Goal: Information Seeking & Learning: Learn about a topic

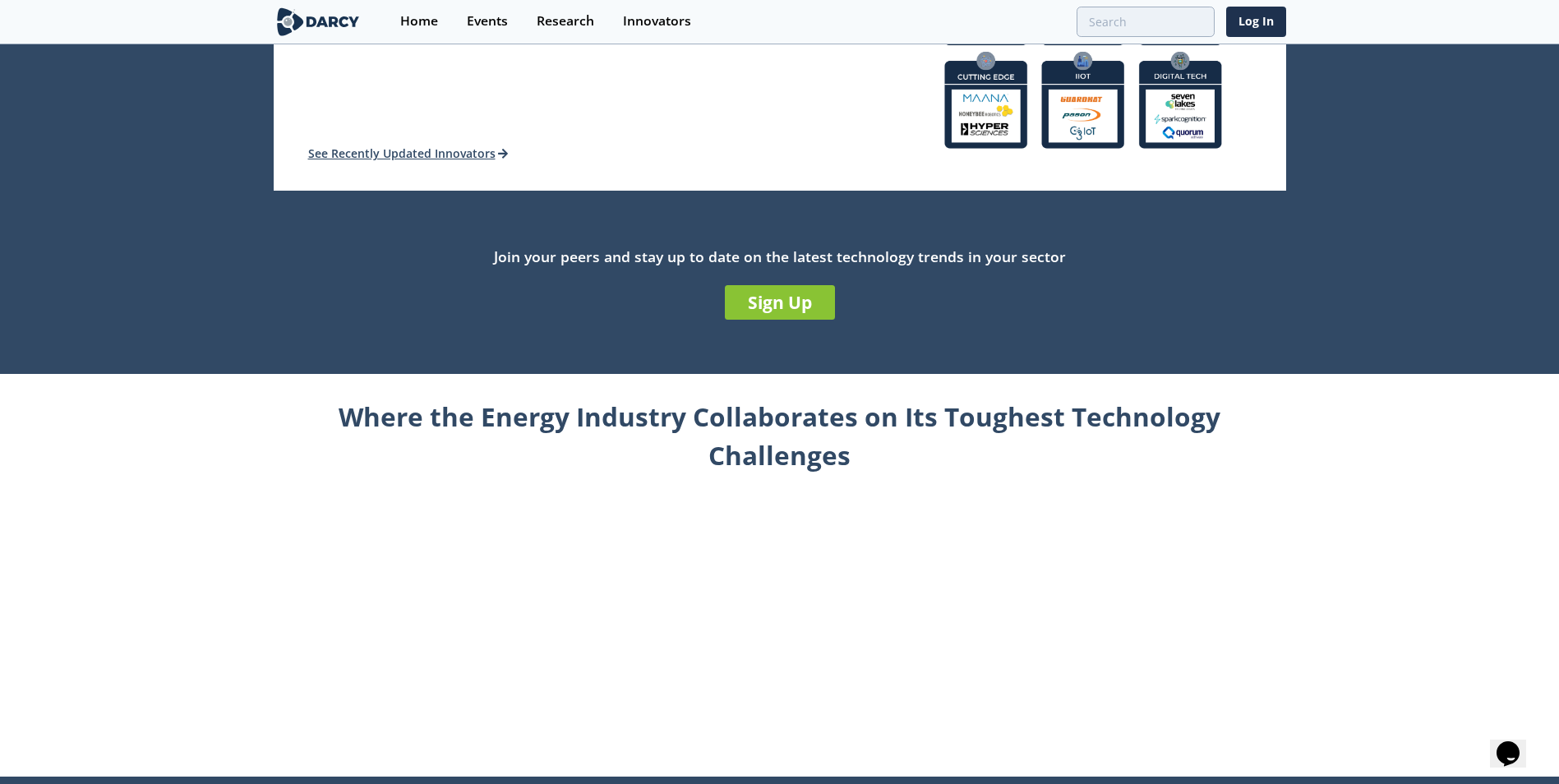
scroll to position [175, 0]
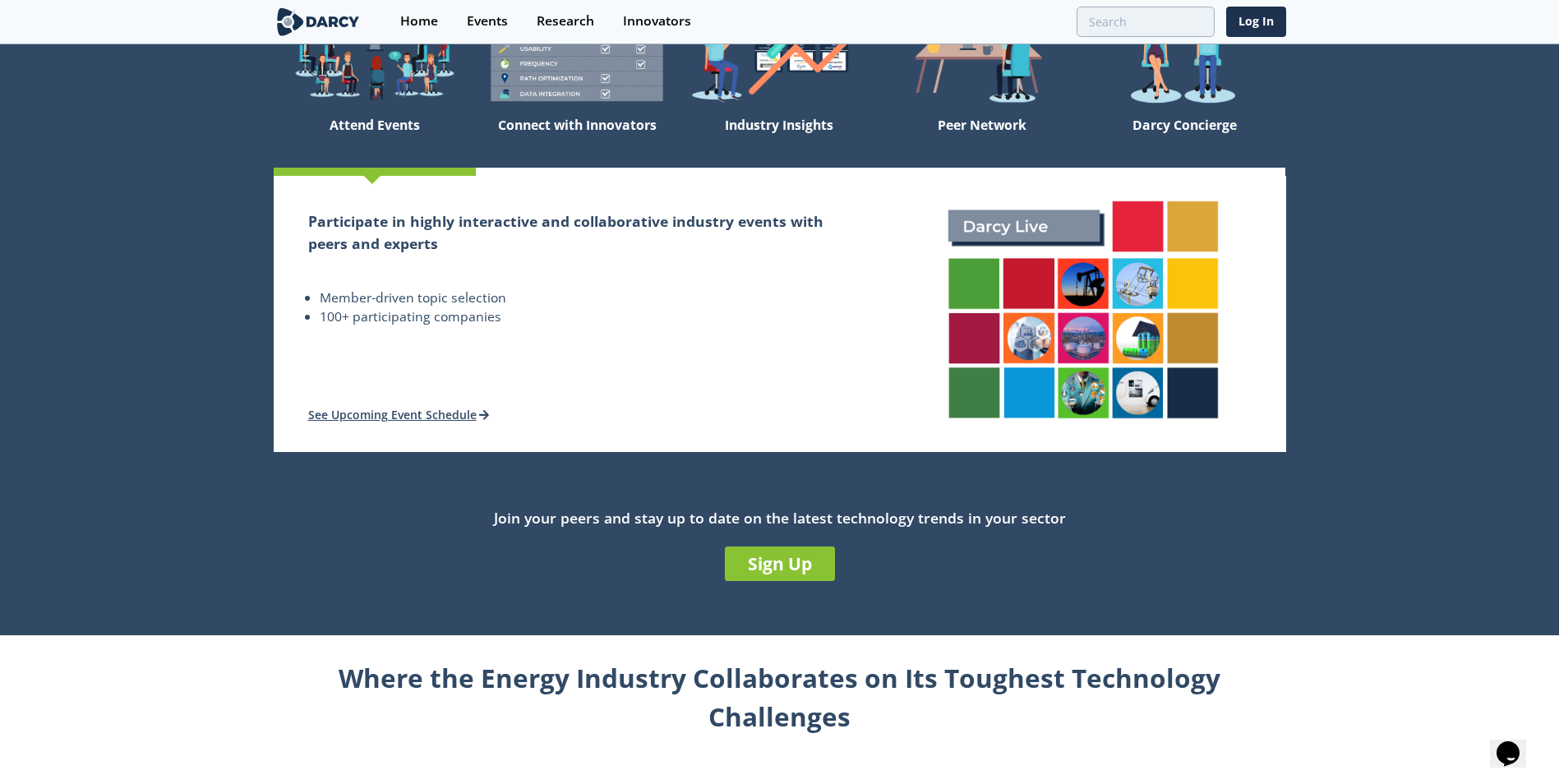
click at [314, 18] on img at bounding box center [318, 22] width 89 height 28
click at [316, 18] on img at bounding box center [318, 22] width 89 height 28
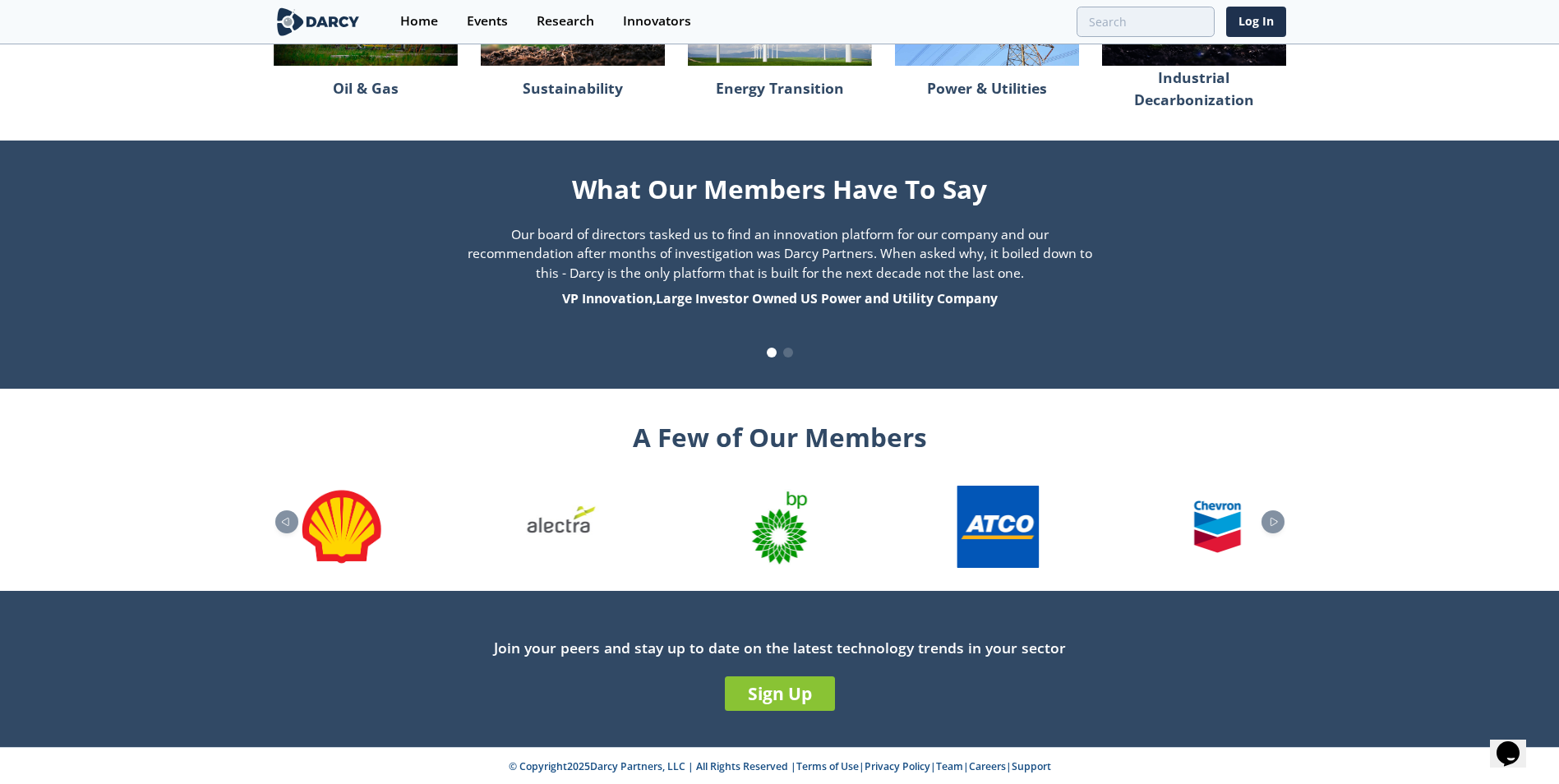
scroll to position [1572, 0]
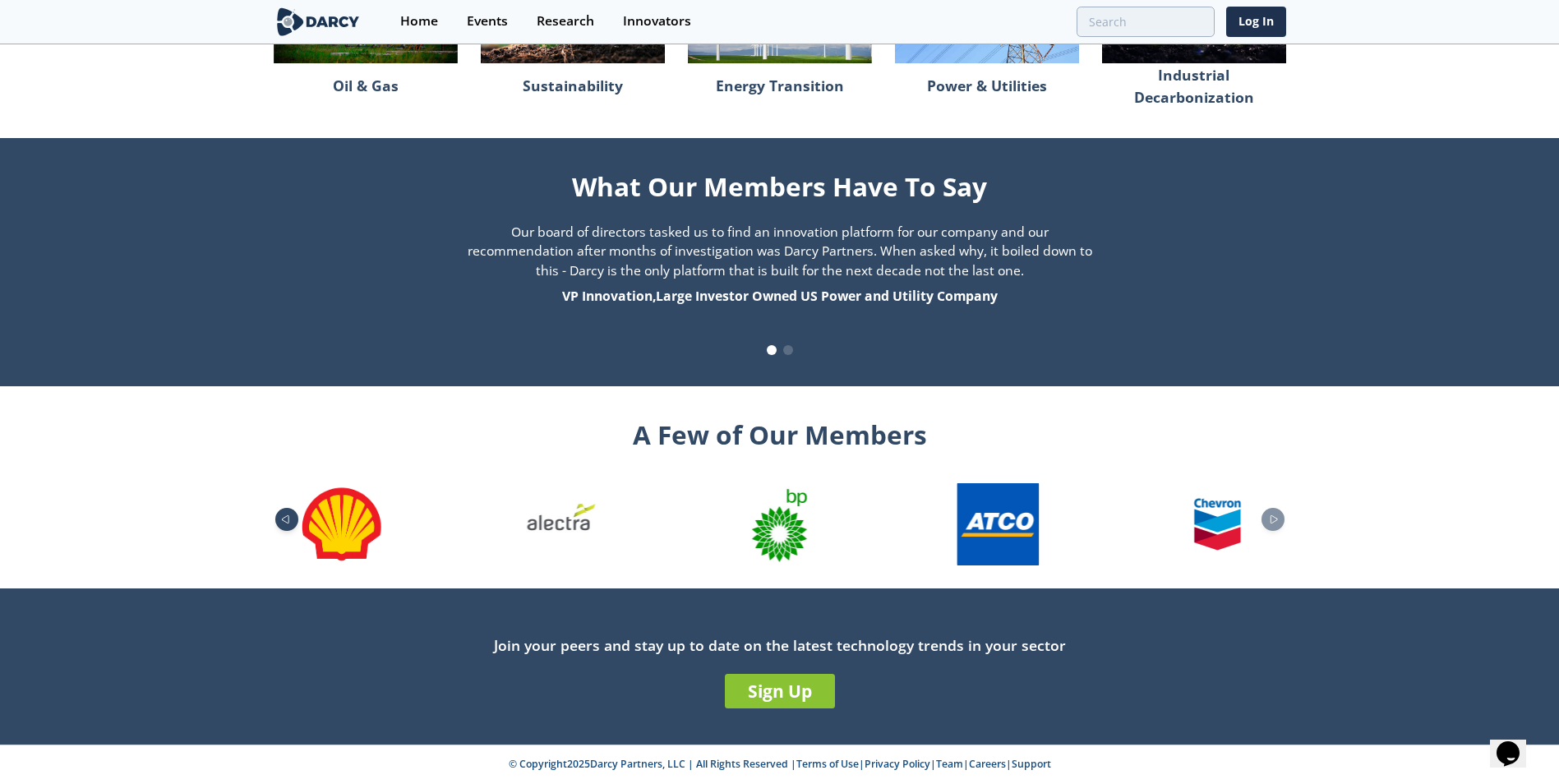
click at [286, 512] on div "Previous slide" at bounding box center [287, 519] width 23 height 23
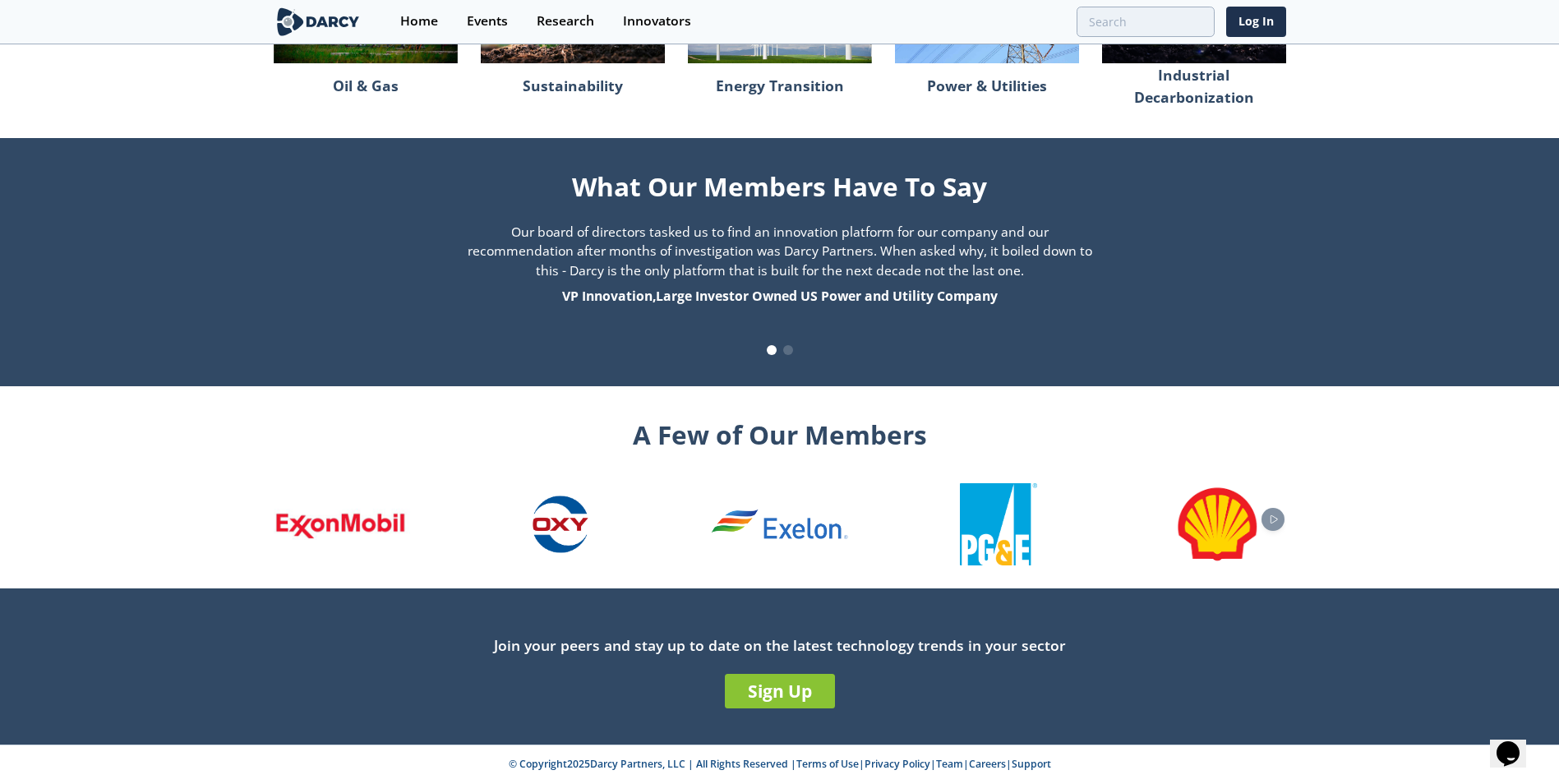
click at [286, 512] on img "1 / 26" at bounding box center [342, 524] width 136 height 31
click at [957, 542] on div "4 / 26" at bounding box center [998, 524] width 136 height 82
click at [989, 534] on img "4 / 26" at bounding box center [1000, 524] width 78 height 82
click at [1273, 520] on icon "Next slide" at bounding box center [1274, 519] width 20 height 9
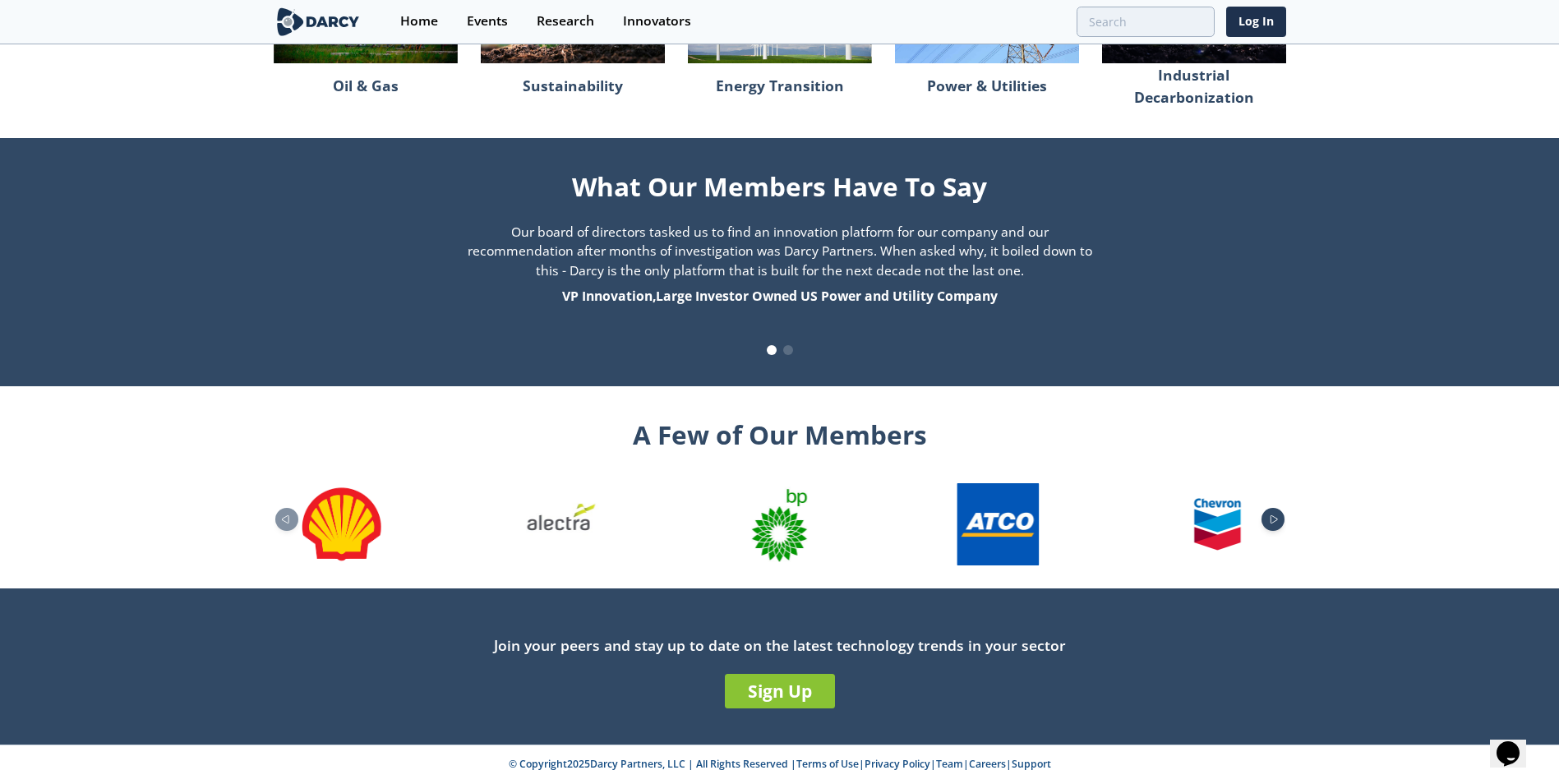
click at [1273, 520] on icon "Next slide" at bounding box center [1274, 519] width 20 height 9
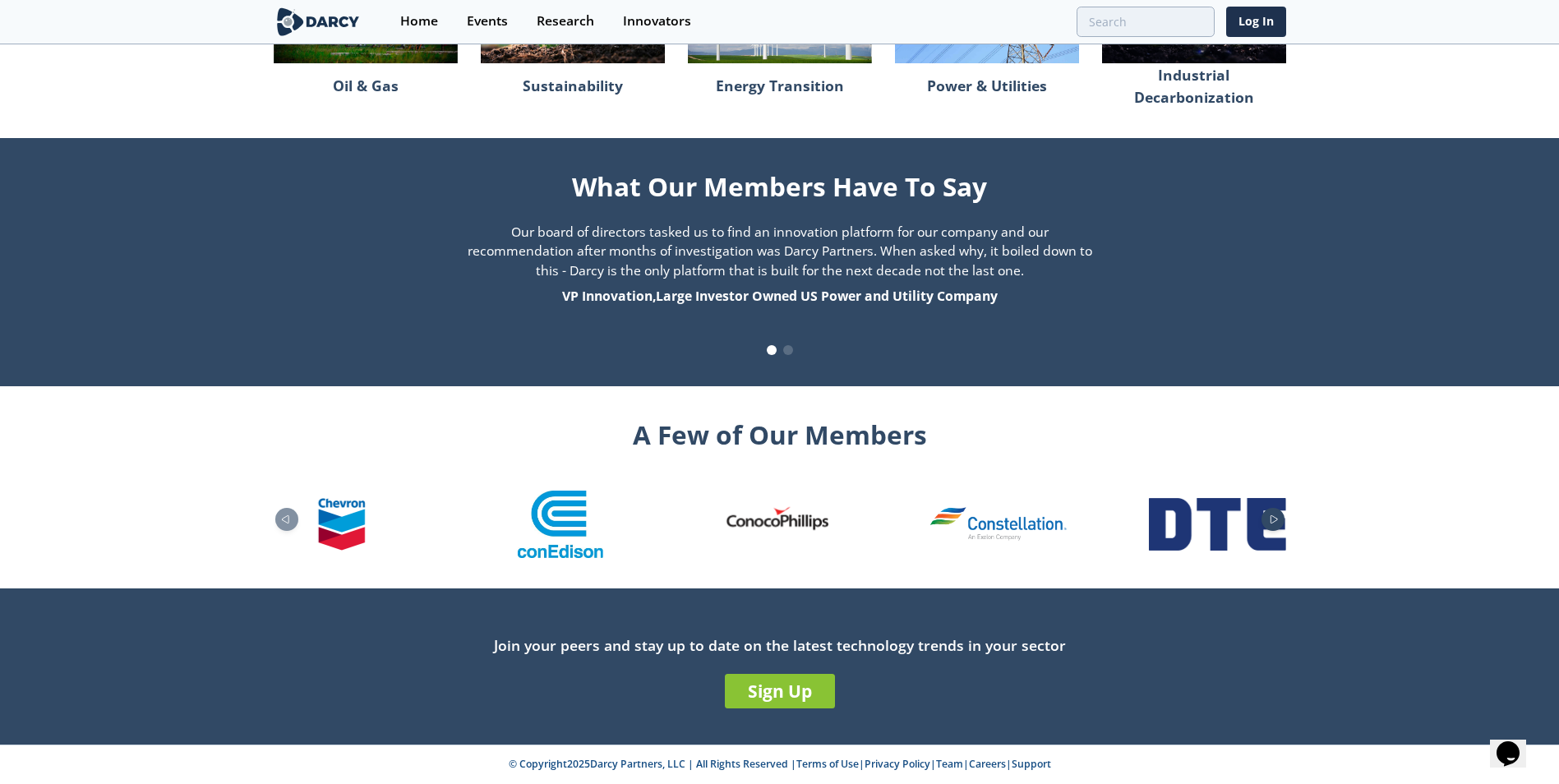
click at [1273, 520] on icon "Next slide" at bounding box center [1274, 519] width 20 height 9
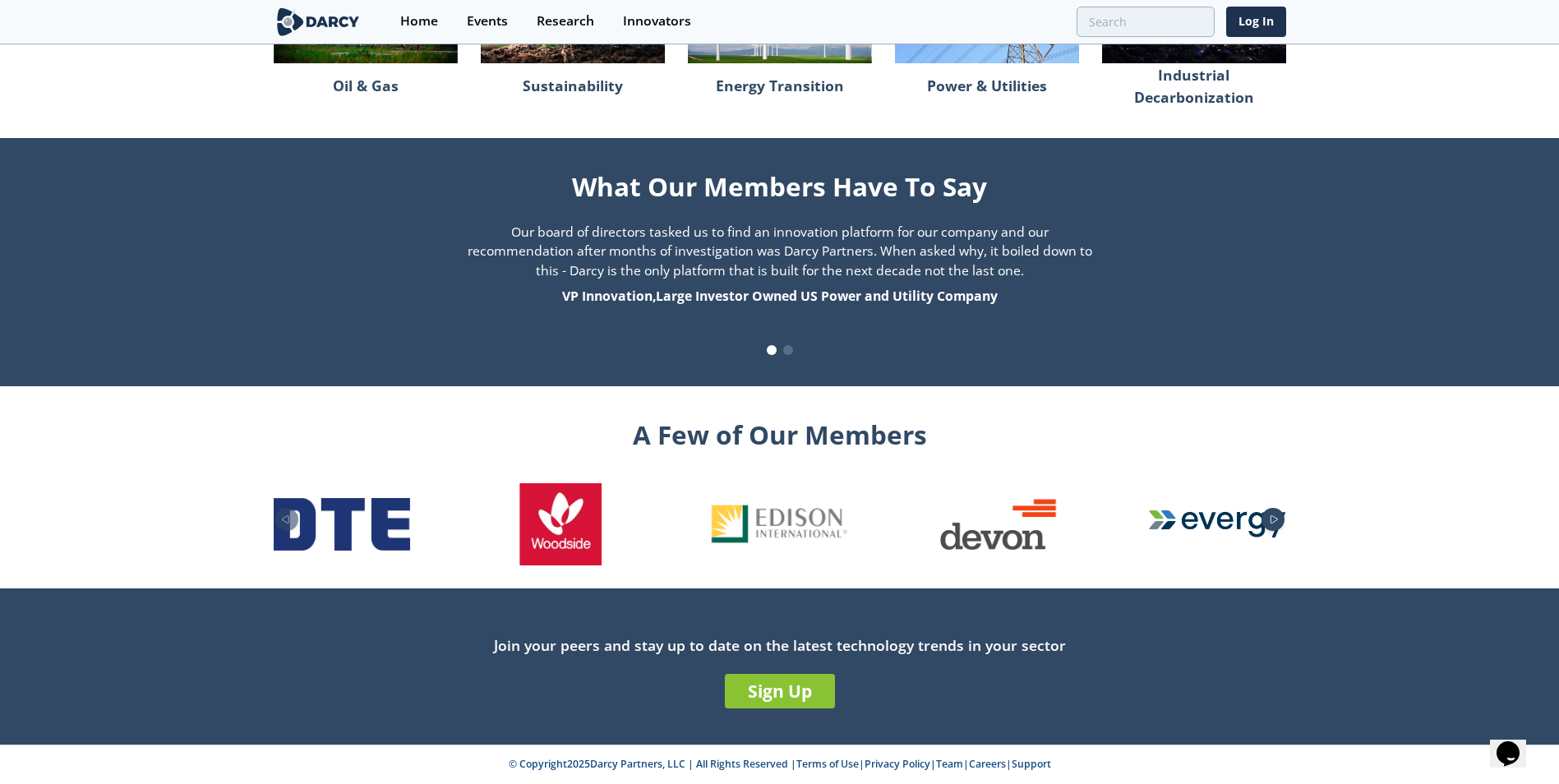
click at [1273, 520] on icon "Next slide" at bounding box center [1274, 519] width 20 height 9
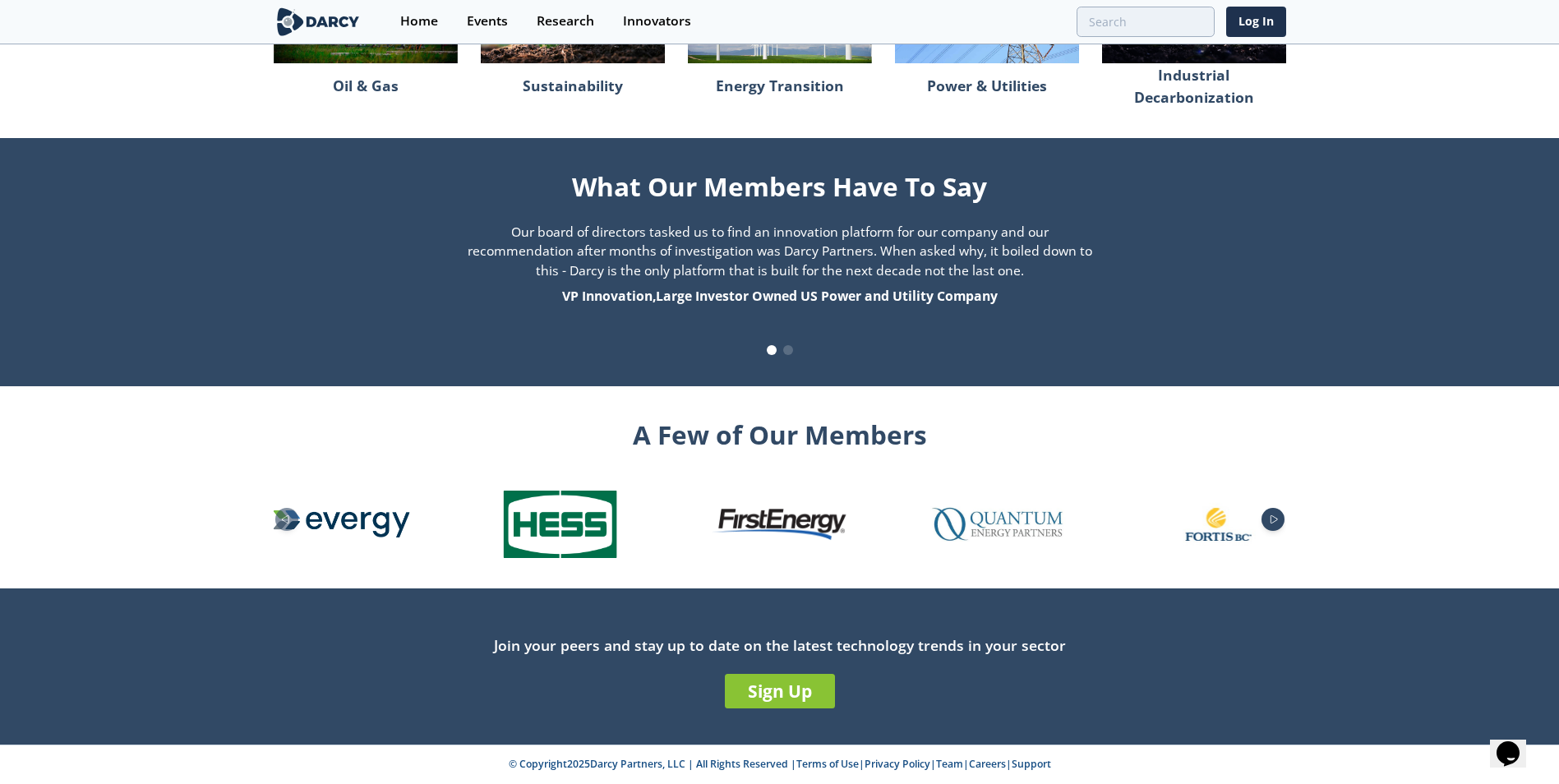
click at [1273, 520] on icon "Next slide" at bounding box center [1274, 519] width 20 height 9
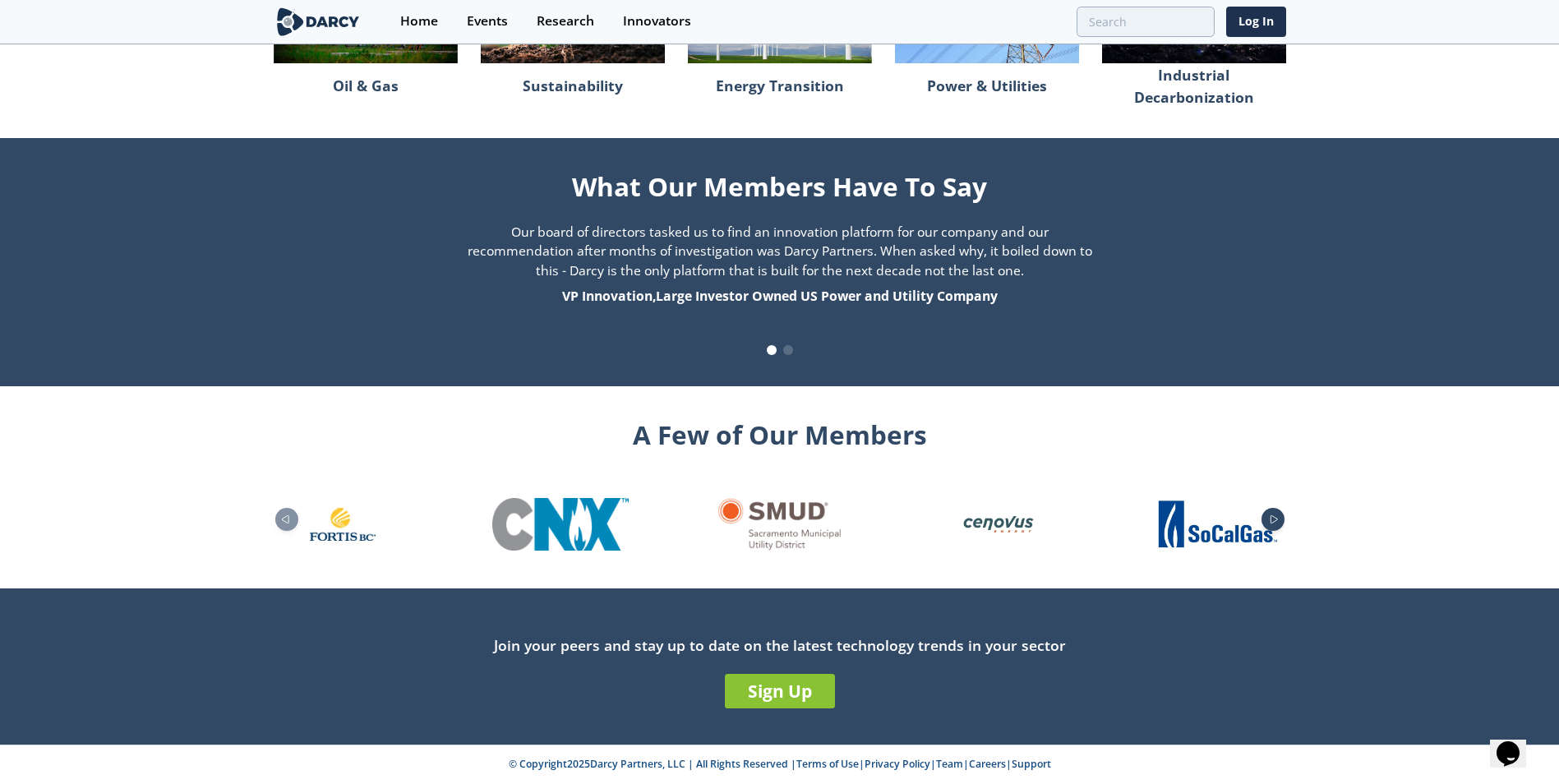
click at [1273, 520] on icon "Next slide" at bounding box center [1274, 519] width 20 height 9
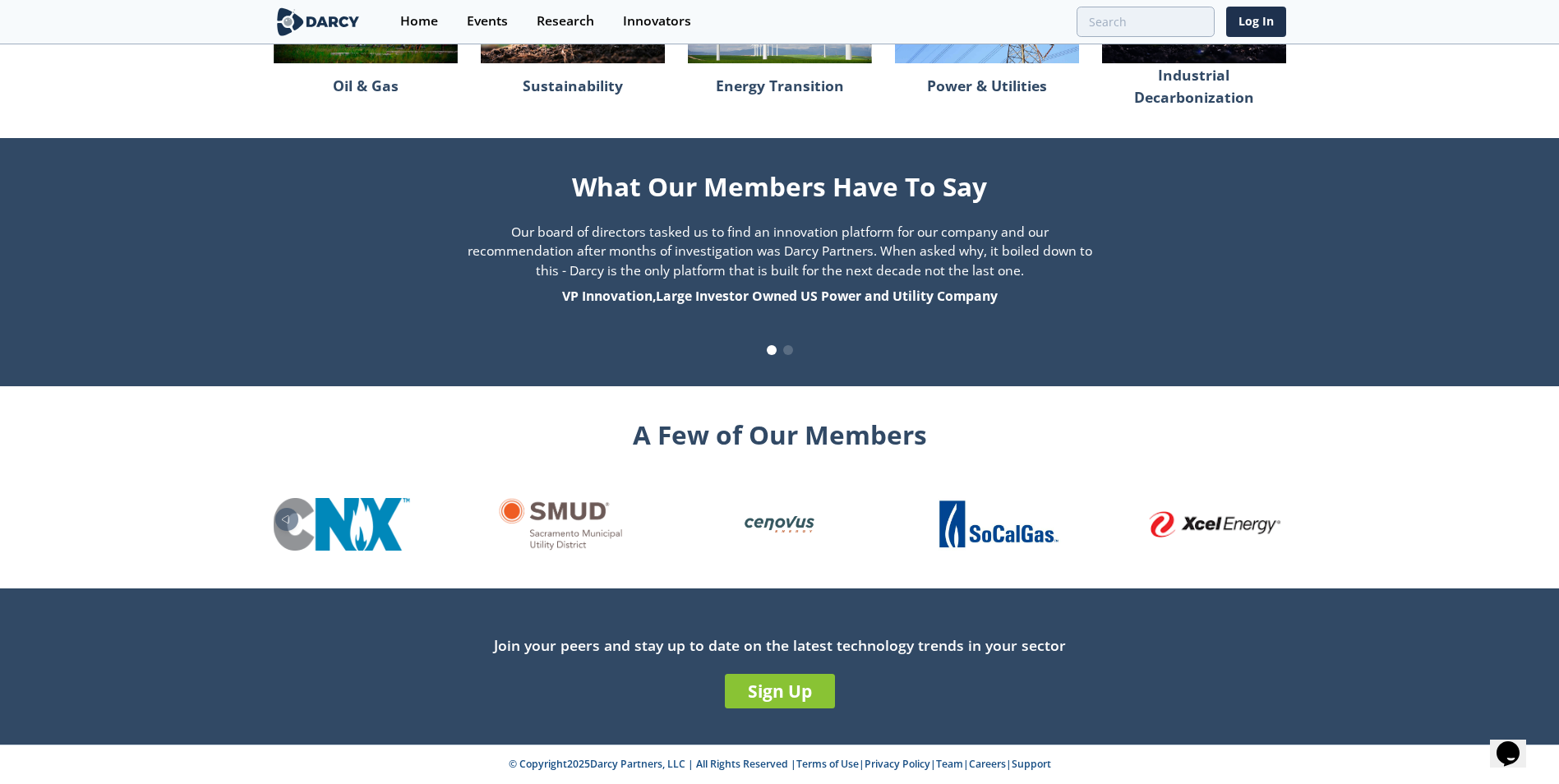
click at [1273, 520] on img "26 / 26" at bounding box center [1217, 524] width 136 height 27
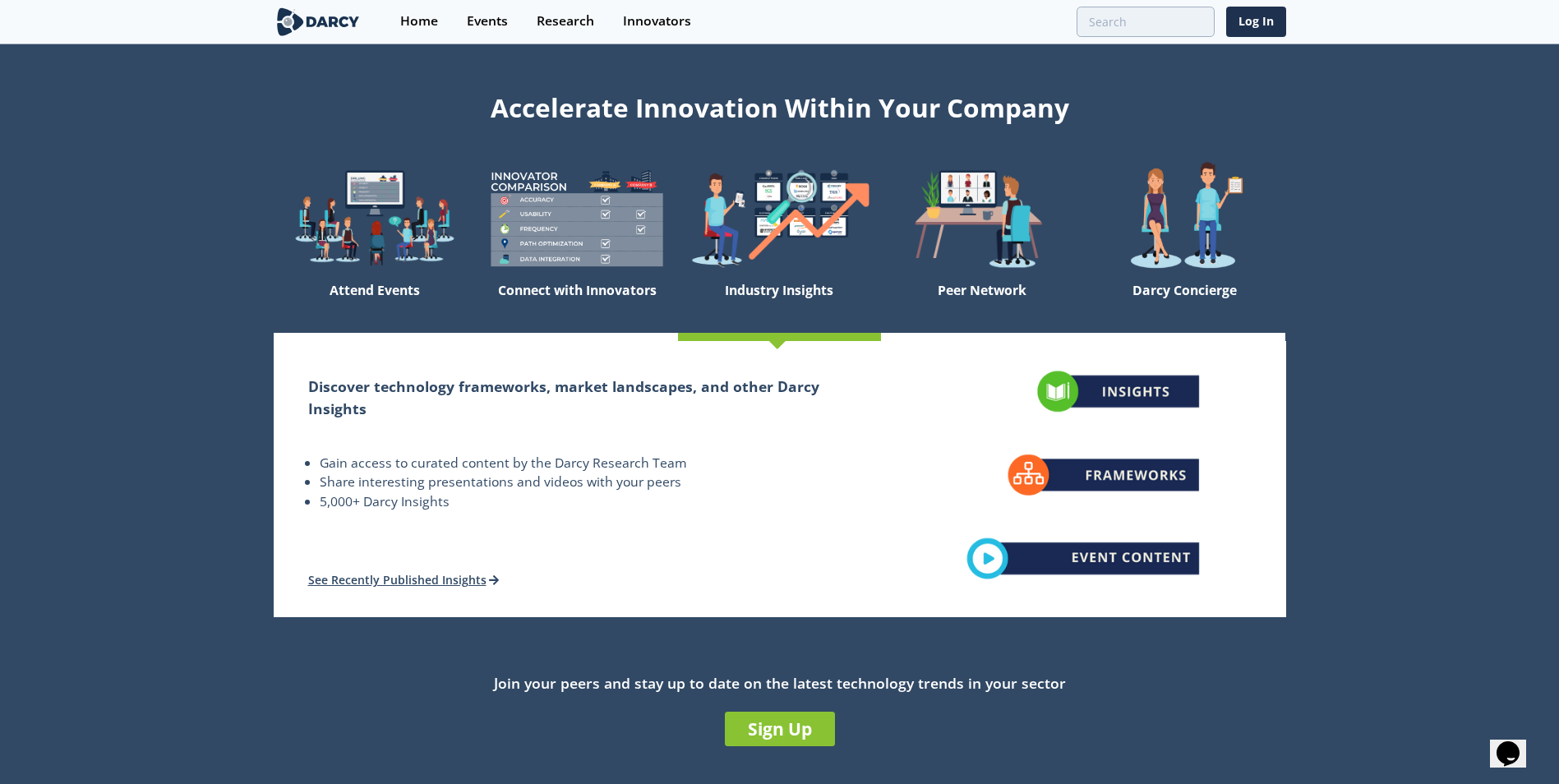
scroll to position [0, 0]
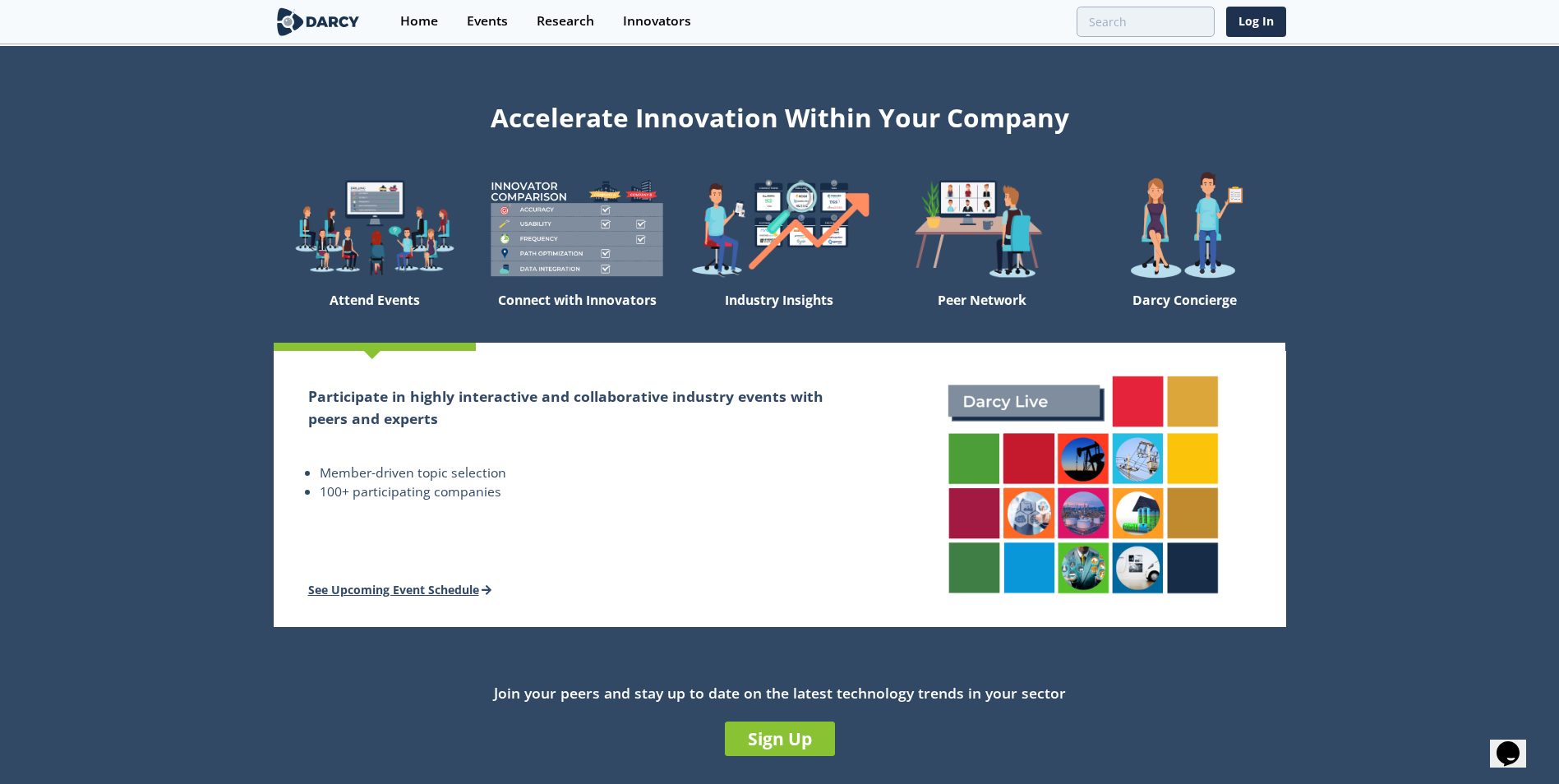
click at [337, 588] on link "See Upcoming Event Schedule" at bounding box center [400, 589] width 185 height 16
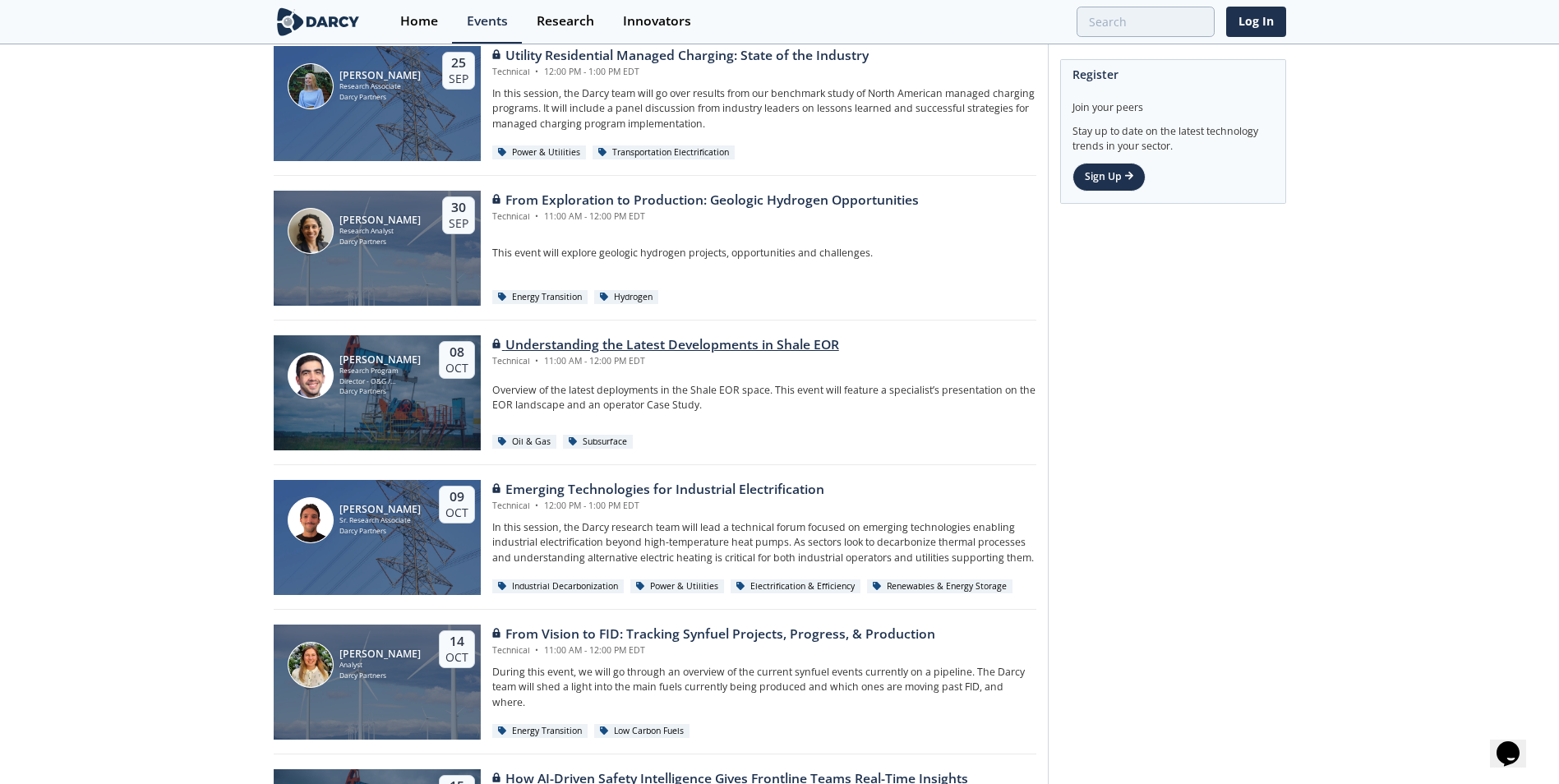
scroll to position [2959, 0]
